Goal: Task Accomplishment & Management: Use online tool/utility

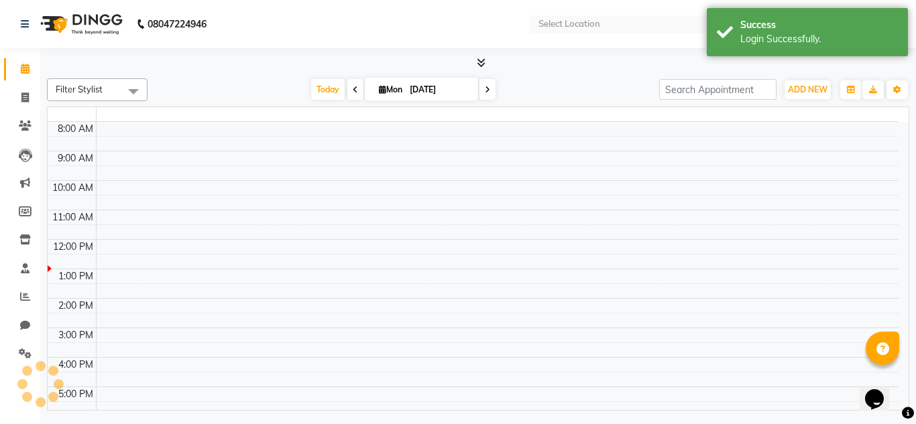
select select "en"
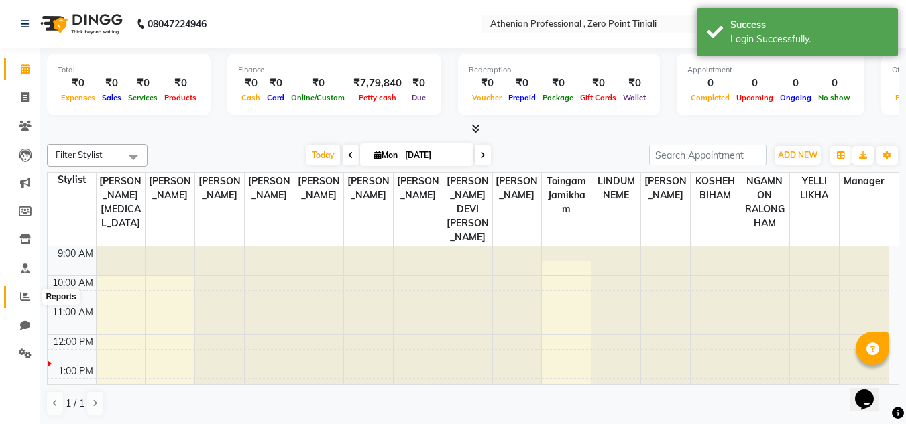
click at [23, 298] on icon at bounding box center [25, 297] width 10 height 10
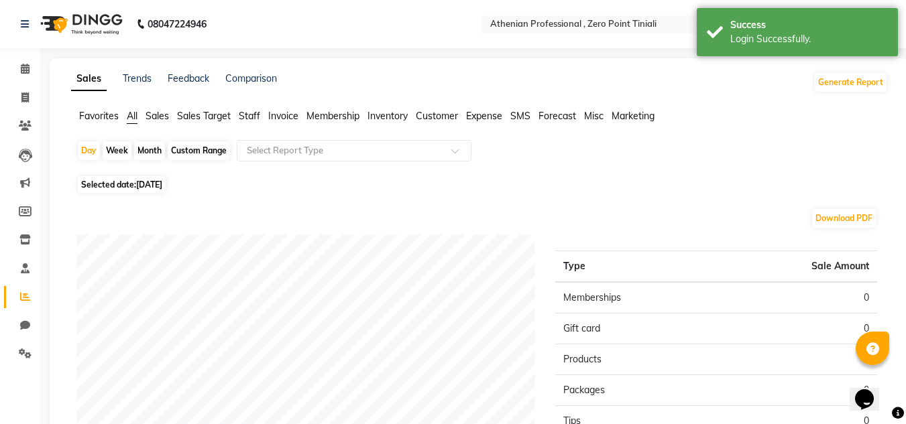
click at [214, 150] on div "Custom Range" at bounding box center [199, 150] width 62 height 19
select select "9"
select select "2025"
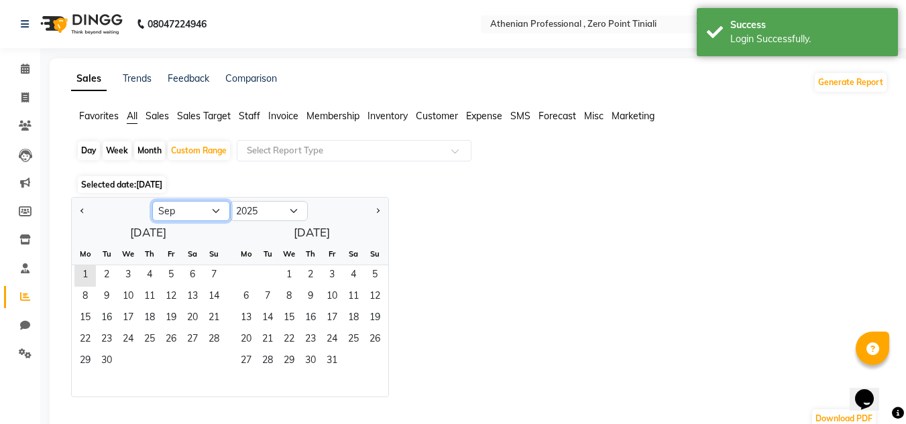
click at [171, 218] on select "Jan Feb Mar Apr May Jun [DATE] Aug Sep Oct Nov Dec" at bounding box center [191, 211] width 78 height 20
select select "8"
click at [152, 201] on select "Jan Feb Mar Apr May Jun [DATE] Aug Sep Oct Nov Dec" at bounding box center [191, 211] width 78 height 20
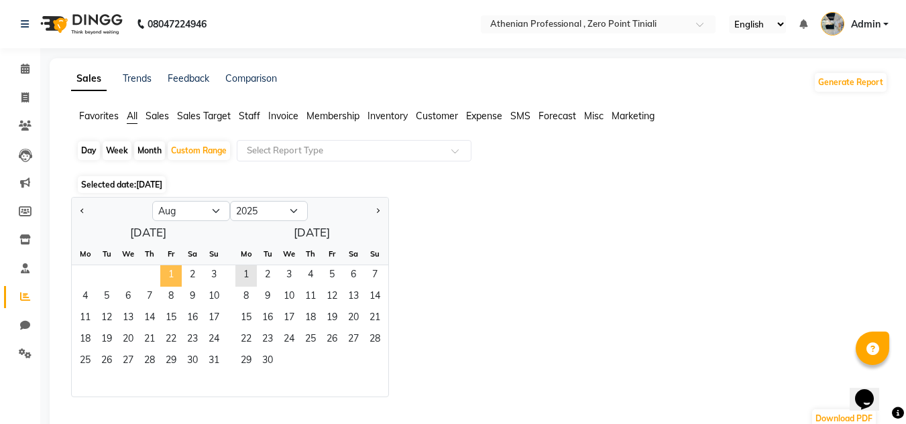
click at [172, 272] on span "1" at bounding box center [170, 275] width 21 height 21
click at [221, 360] on span "31" at bounding box center [213, 361] width 21 height 21
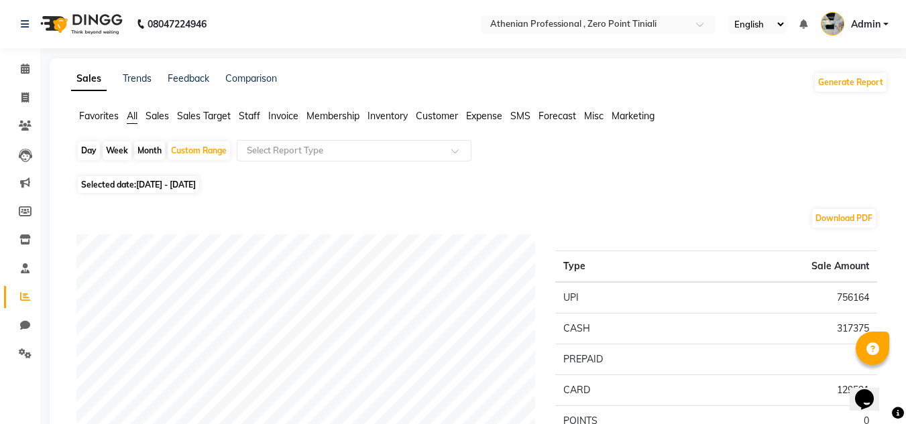
click at [244, 115] on span "Staff" at bounding box center [249, 116] width 21 height 12
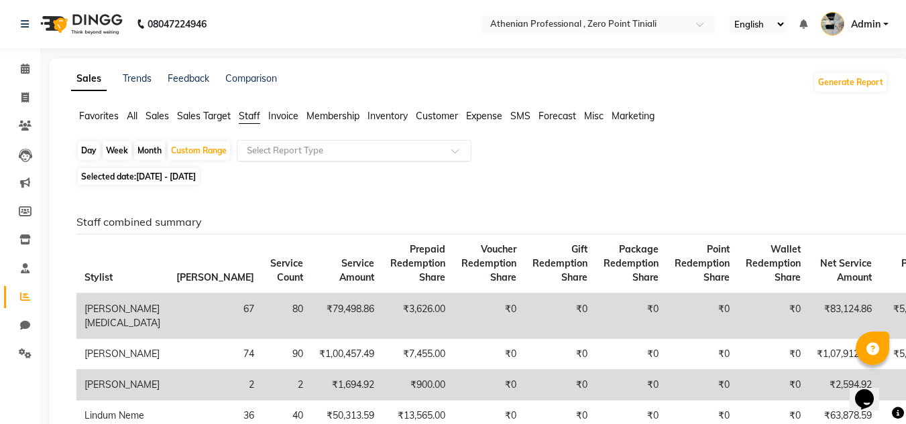
click at [352, 152] on input "text" at bounding box center [340, 150] width 193 height 13
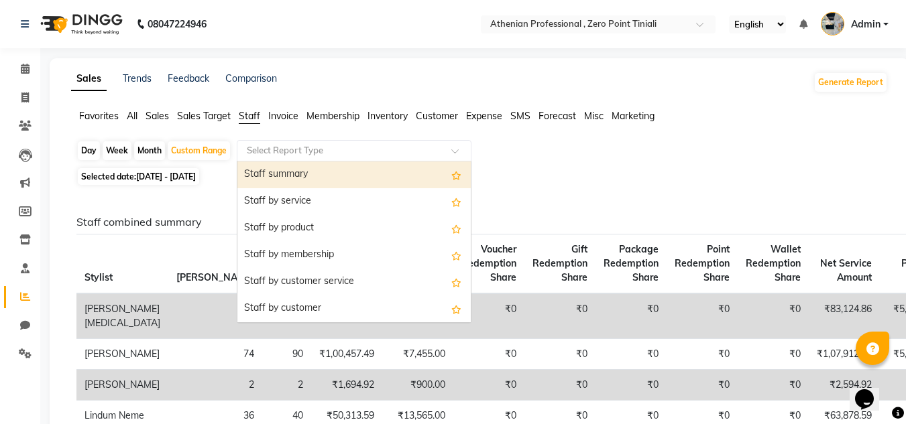
click at [341, 176] on div "Staff summary" at bounding box center [353, 175] width 233 height 27
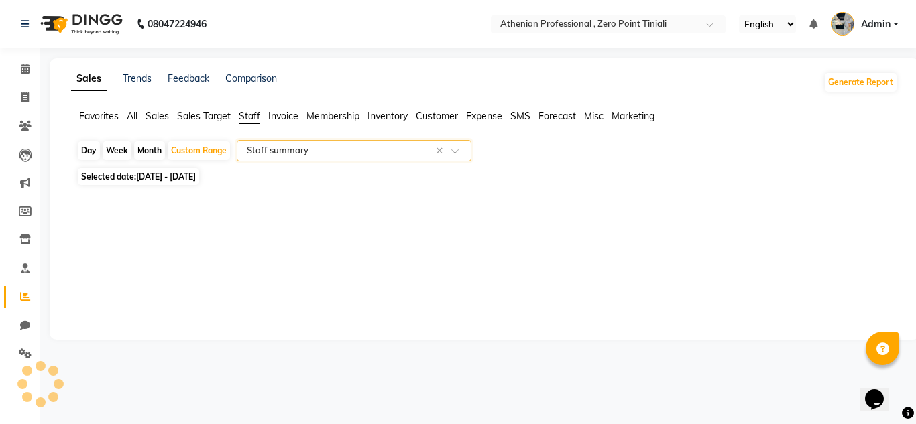
select select "filtered_report"
select select "csv"
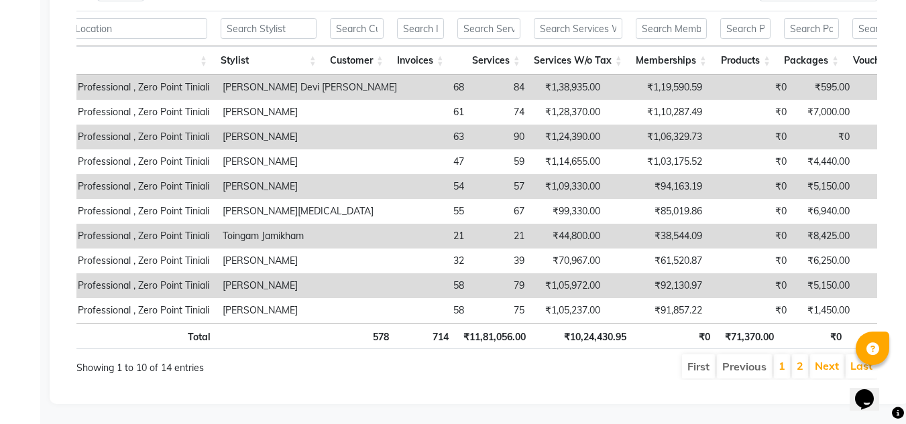
scroll to position [764, 0]
click at [820, 359] on link "Next" at bounding box center [827, 365] width 24 height 13
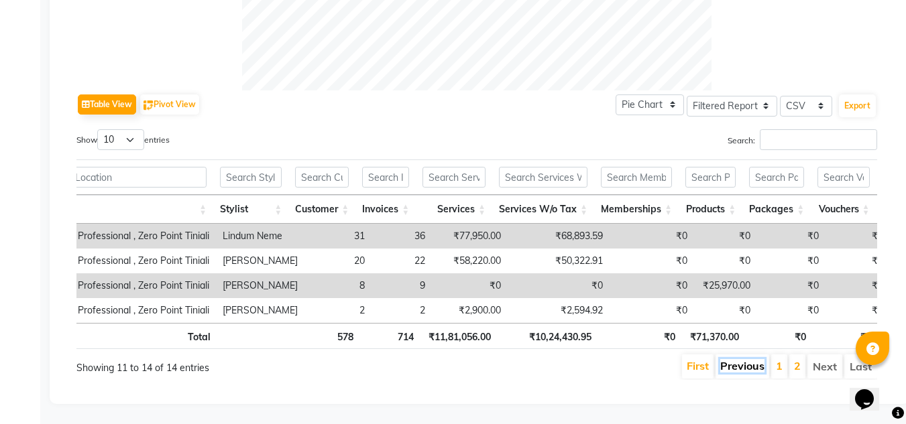
click at [756, 362] on link "Previous" at bounding box center [742, 365] width 44 height 13
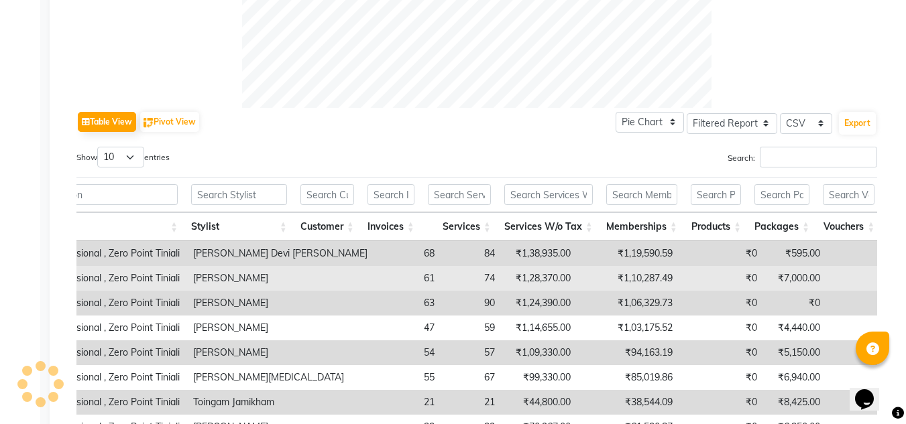
scroll to position [551, 0]
